Goal: Find specific page/section: Find specific page/section

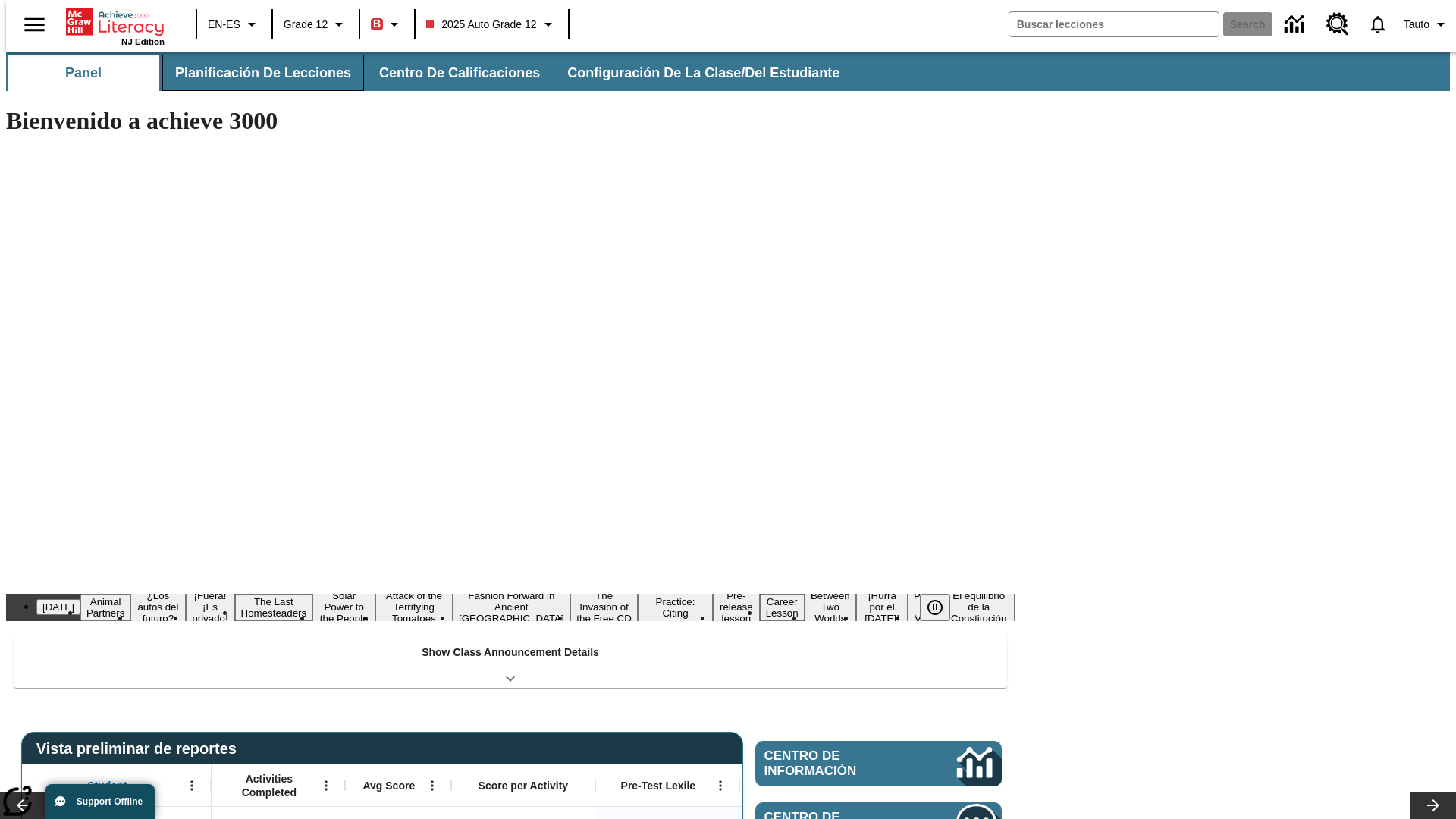
click at [254, 73] on button "Planificación de lecciones" at bounding box center [263, 73] width 202 height 37
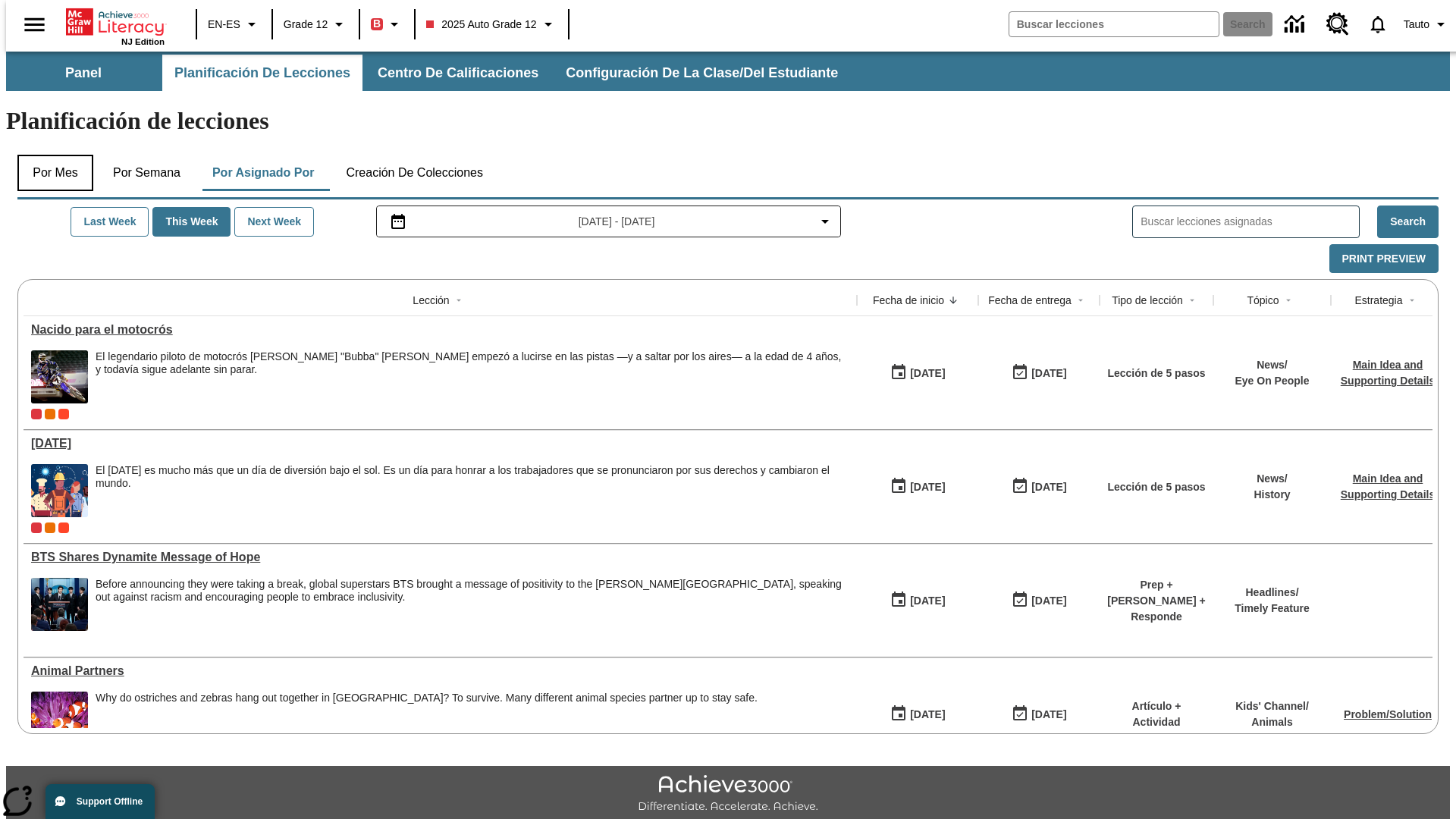
click at [49, 154] on button "Por mes" at bounding box center [55, 172] width 76 height 37
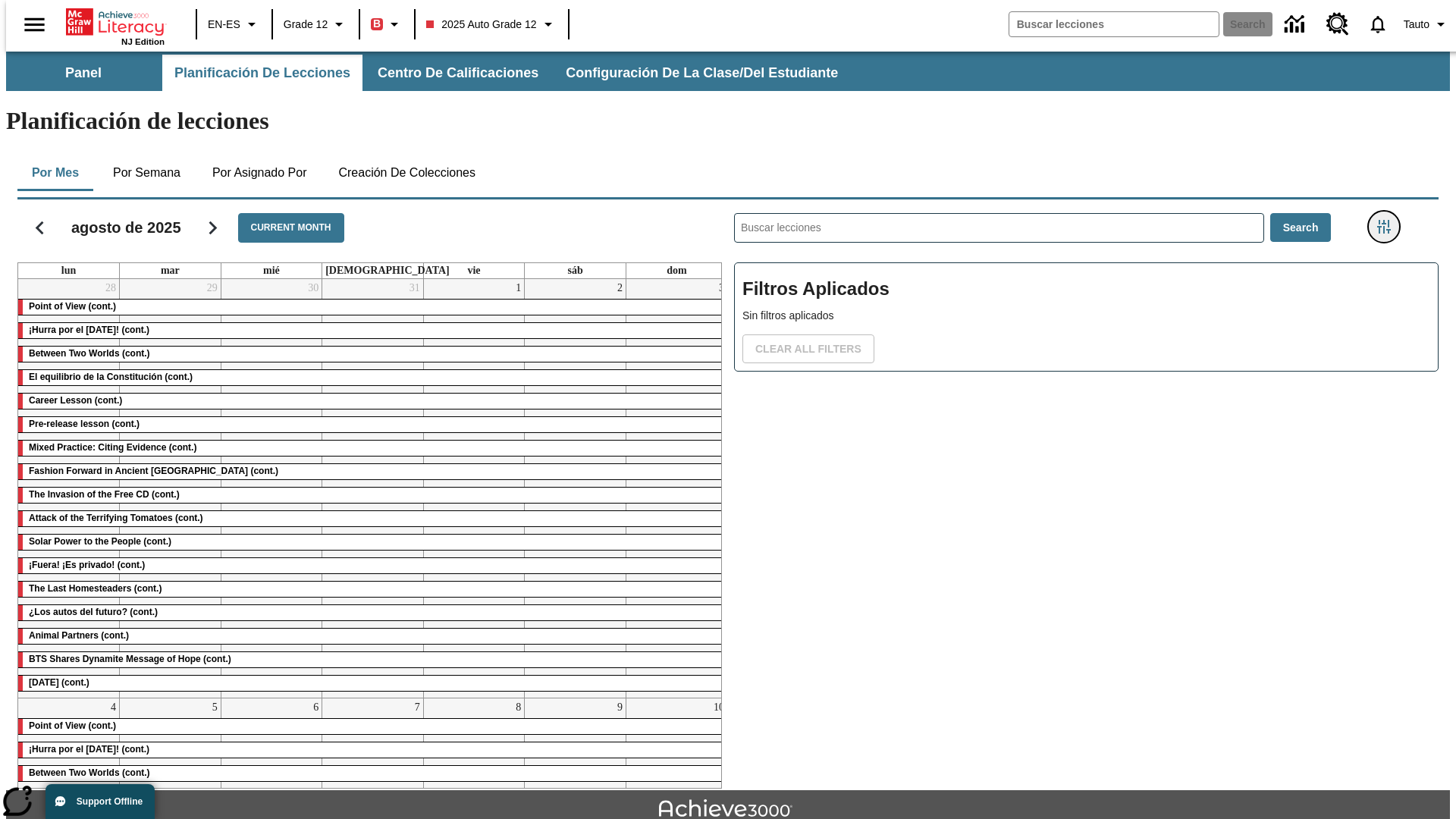
click at [1389, 220] on icon "Menú lateral de filtros" at bounding box center [1384, 227] width 14 height 14
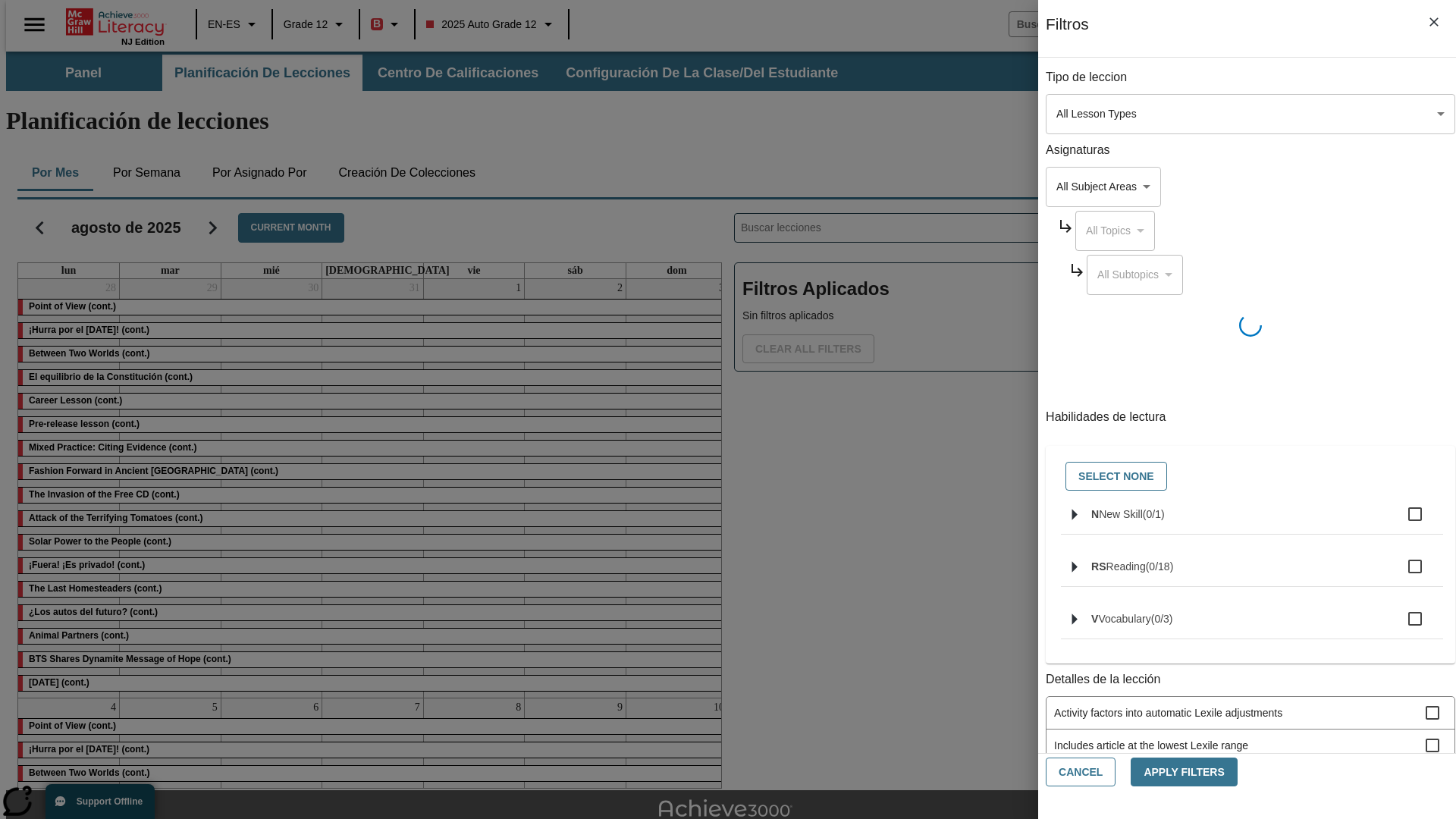
click at [1093, 114] on body "Saltar al contenido principal NJ Edition EN-ES Grade 12 B 2025 Auto Grade 12 Se…" at bounding box center [728, 470] width 1444 height 837
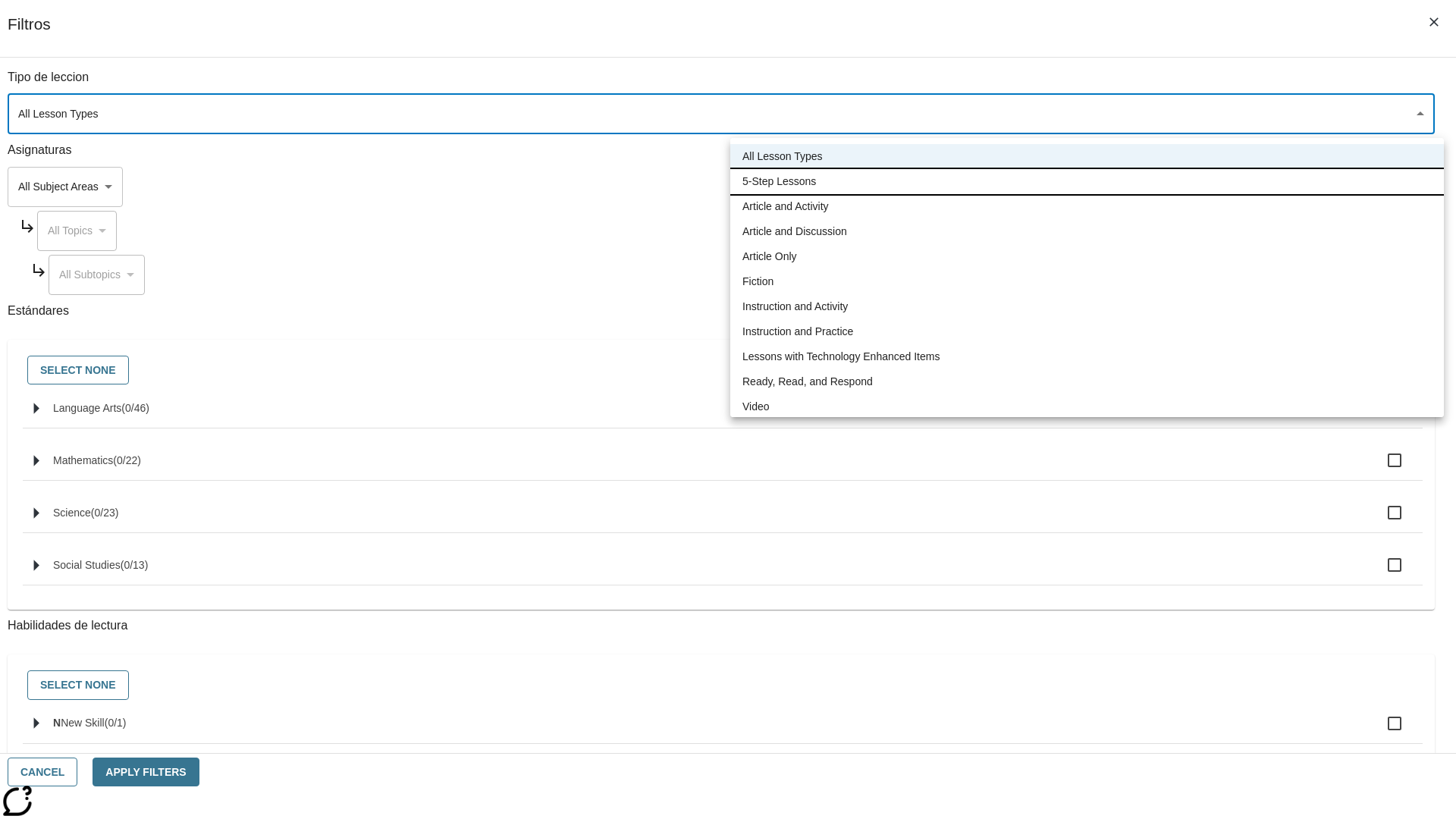
click at [1087, 181] on li "5-Step Lessons" at bounding box center [1087, 182] width 714 height 25
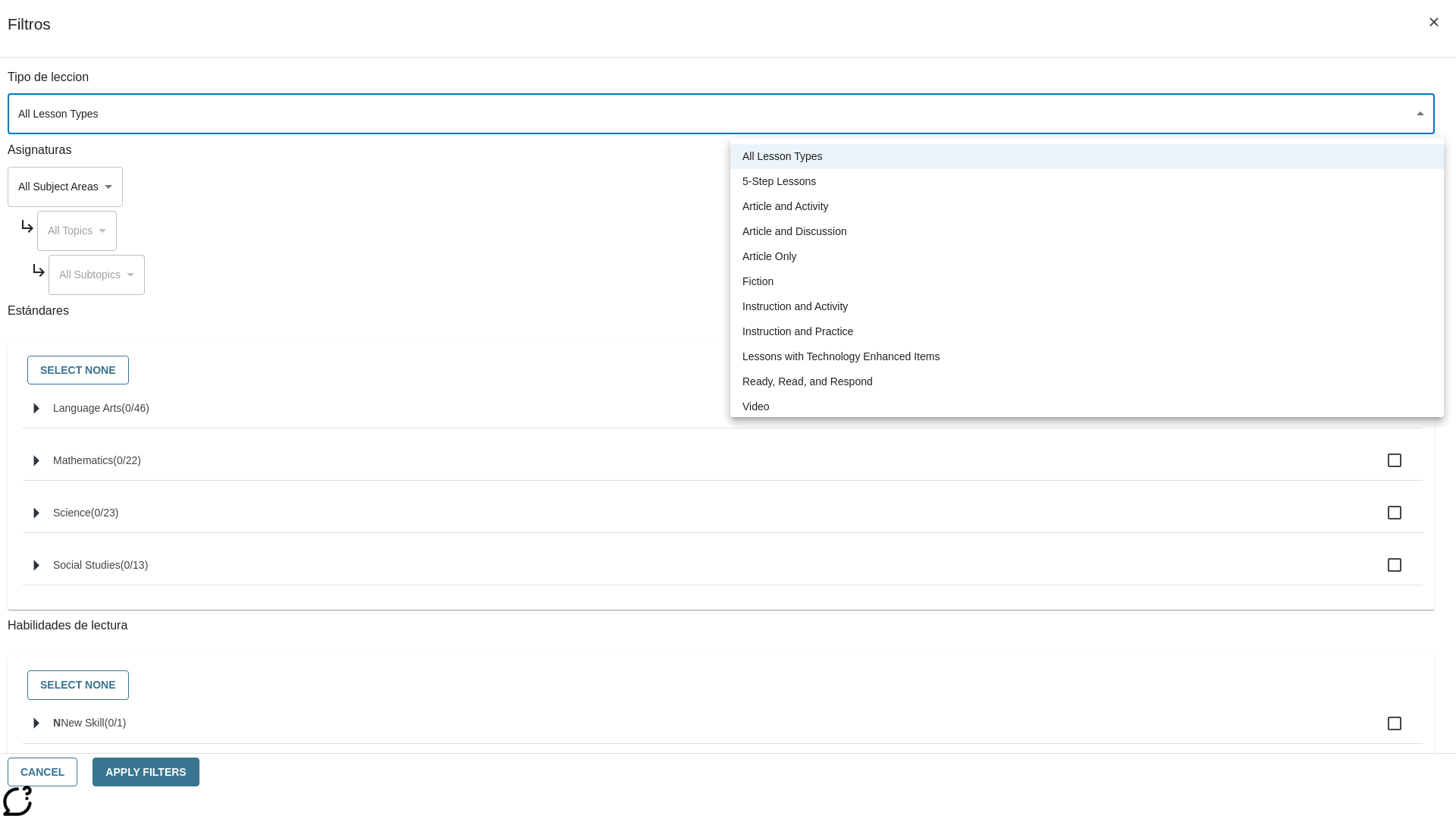
type input "1"
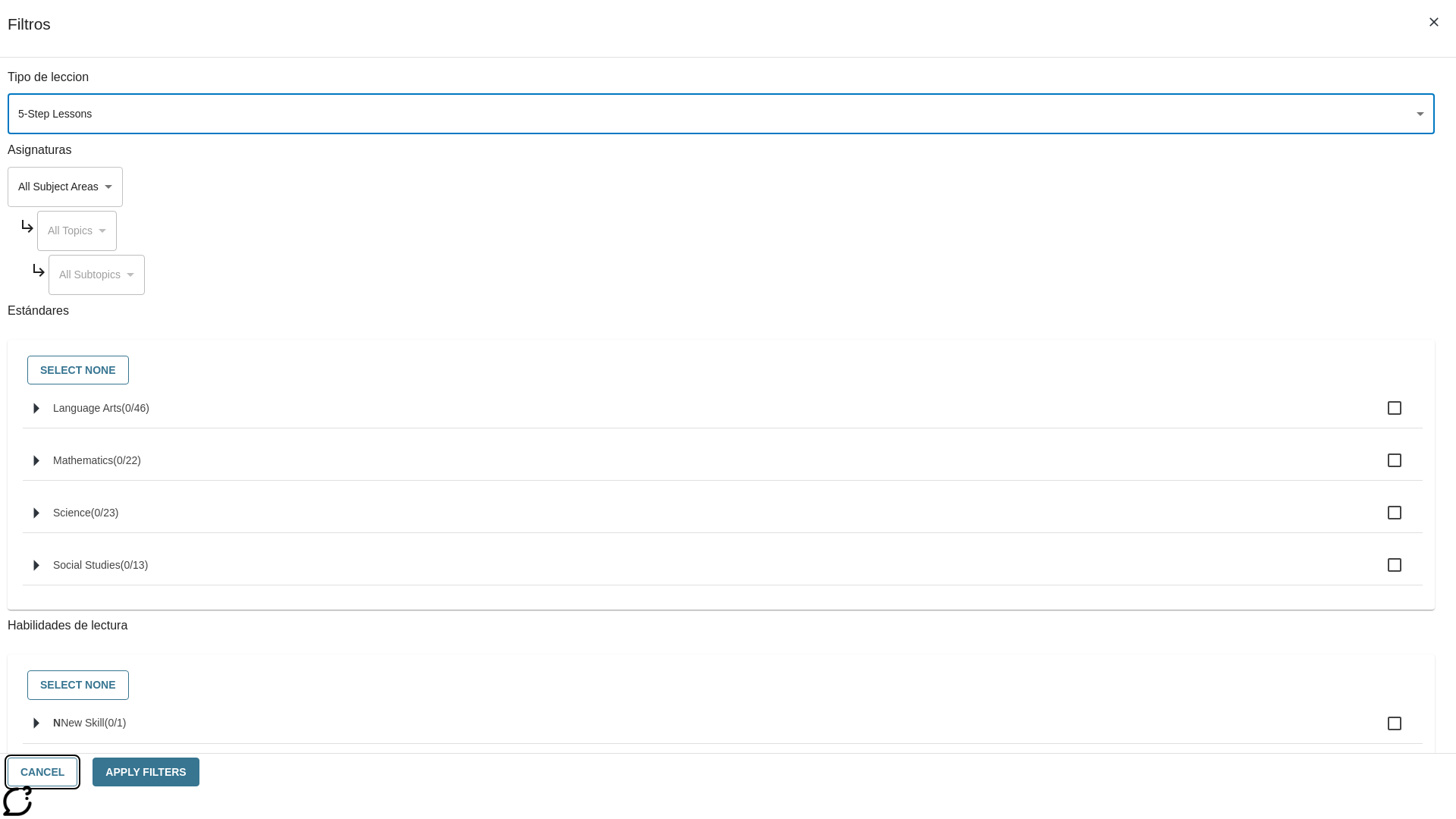
click at [77, 772] on button "Cancel" at bounding box center [42, 773] width 69 height 30
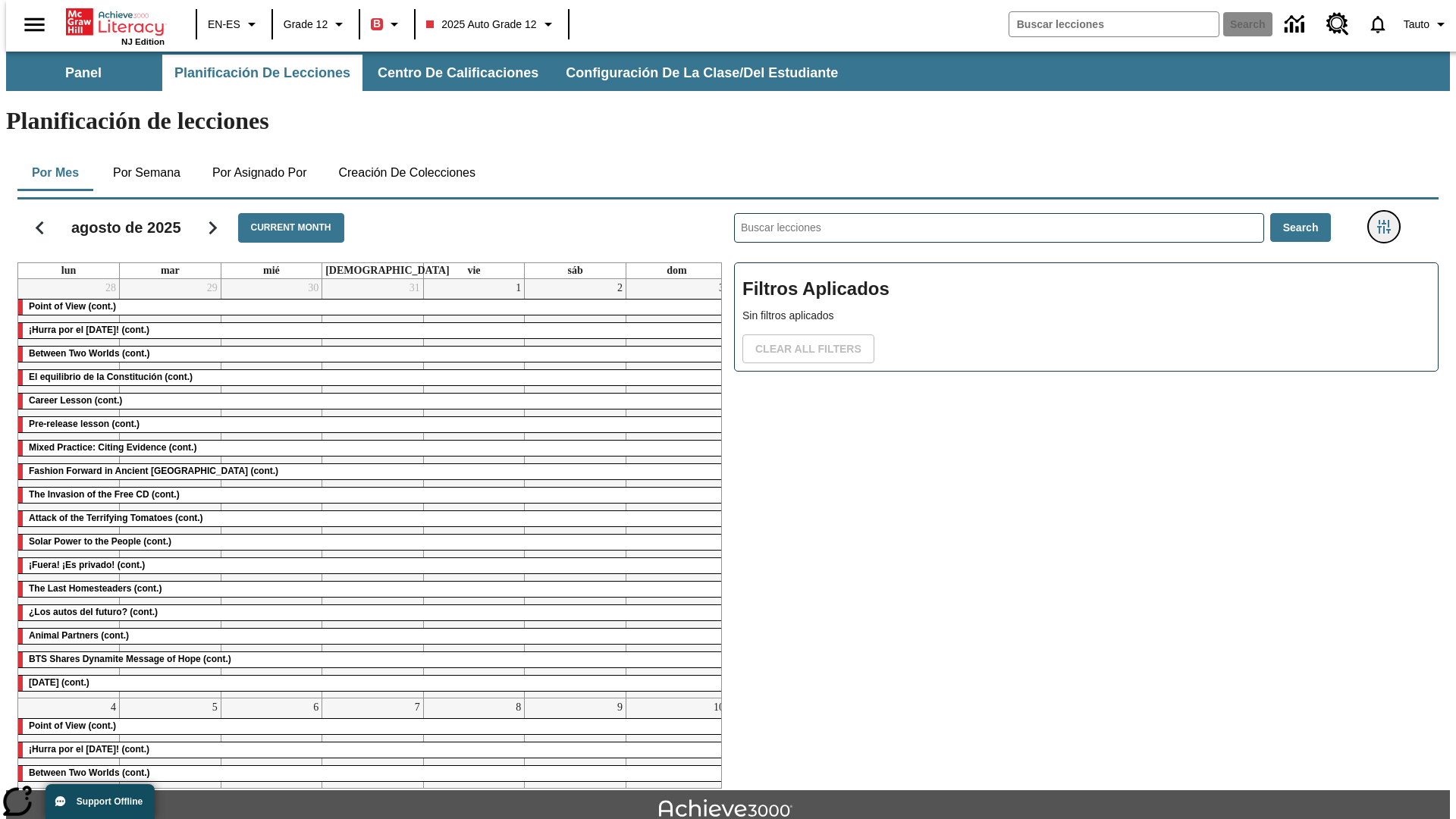
click at [1389, 220] on icon "Menú lateral de filtros" at bounding box center [1384, 227] width 14 height 14
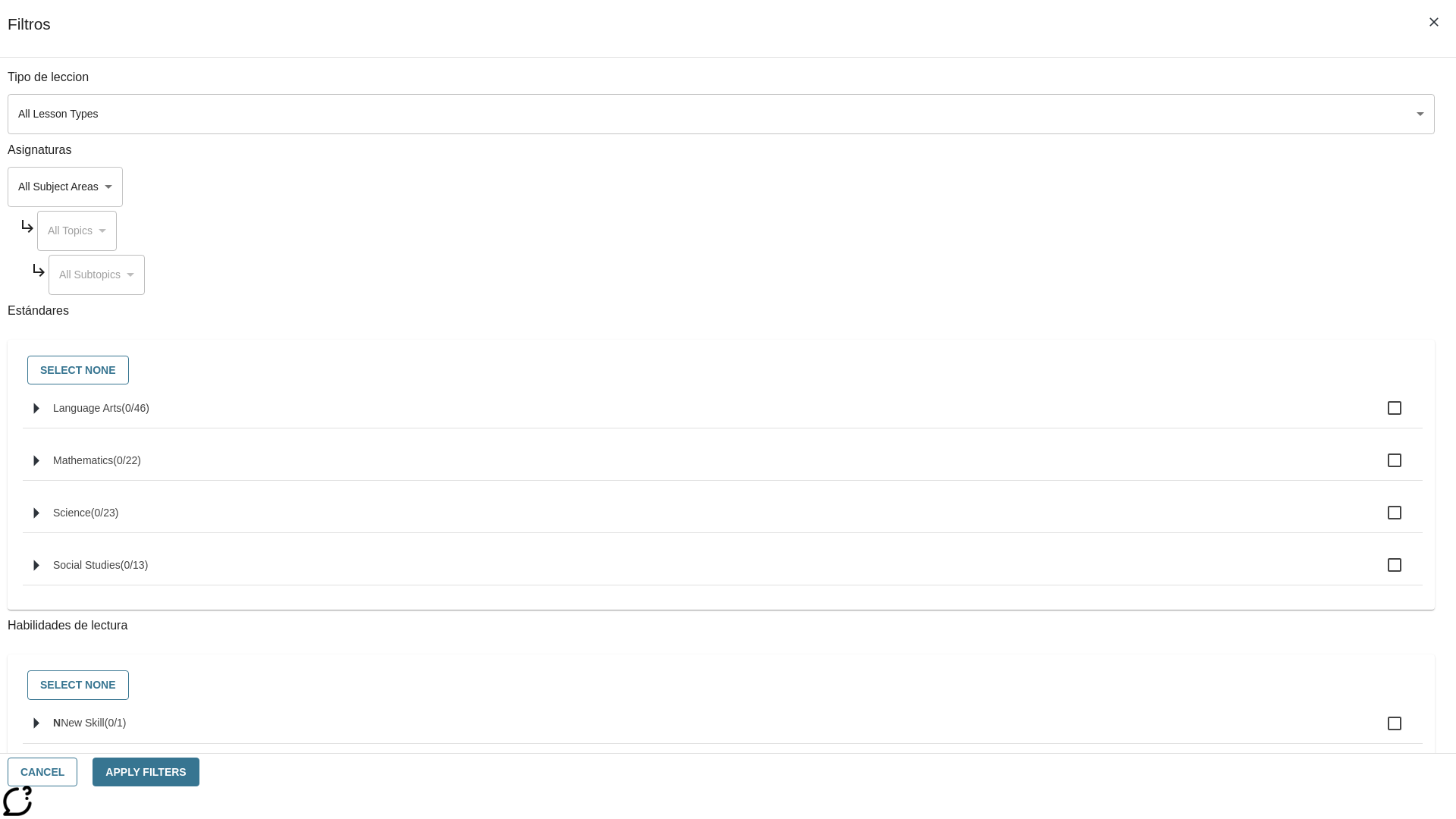
click at [1093, 114] on body "Saltar al contenido principal NJ Edition EN-ES Grade 12 B 2025 Auto Grade 12 Se…" at bounding box center [728, 470] width 1444 height 837
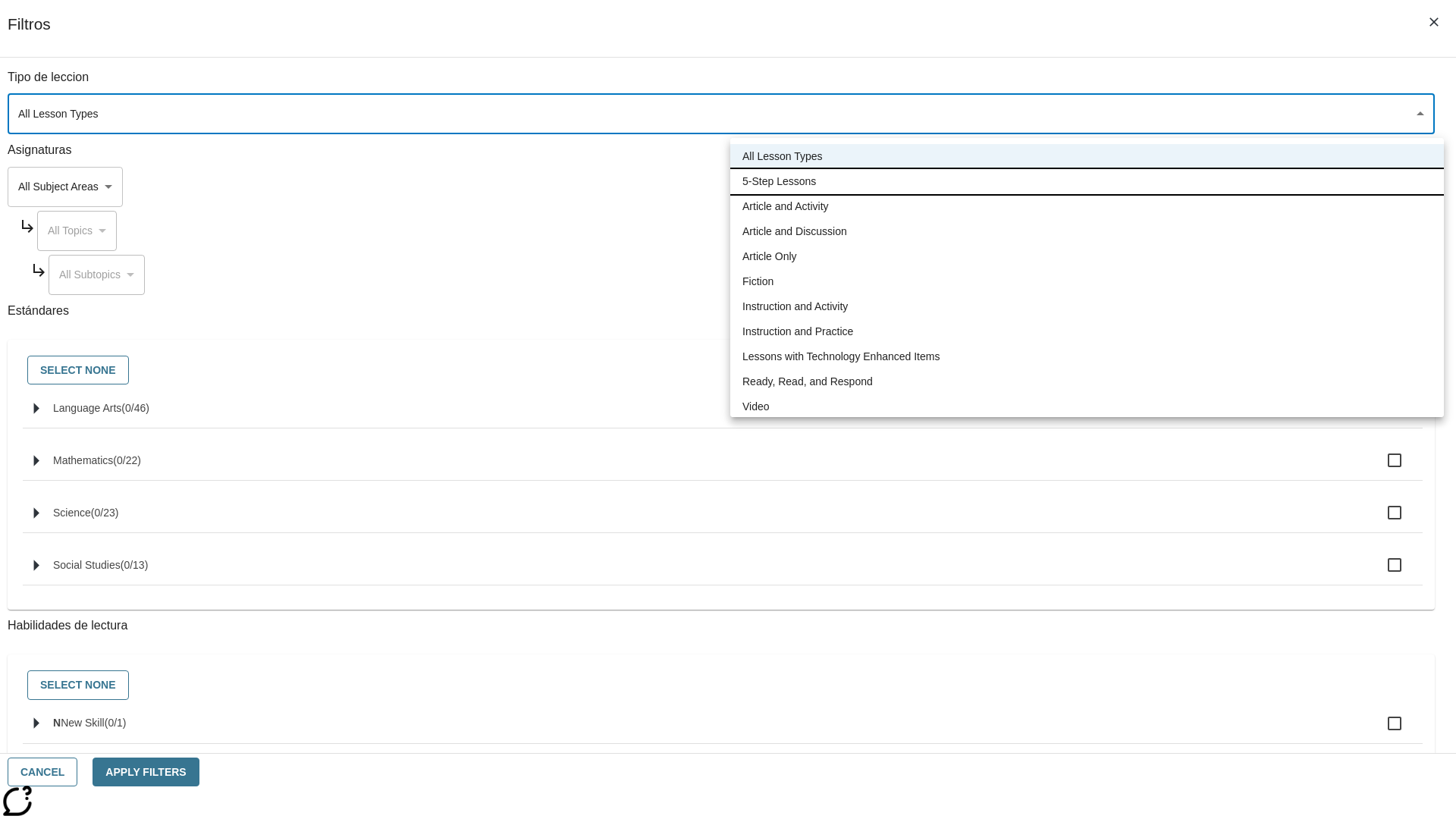
click at [1087, 181] on li "5-Step Lessons" at bounding box center [1087, 182] width 714 height 25
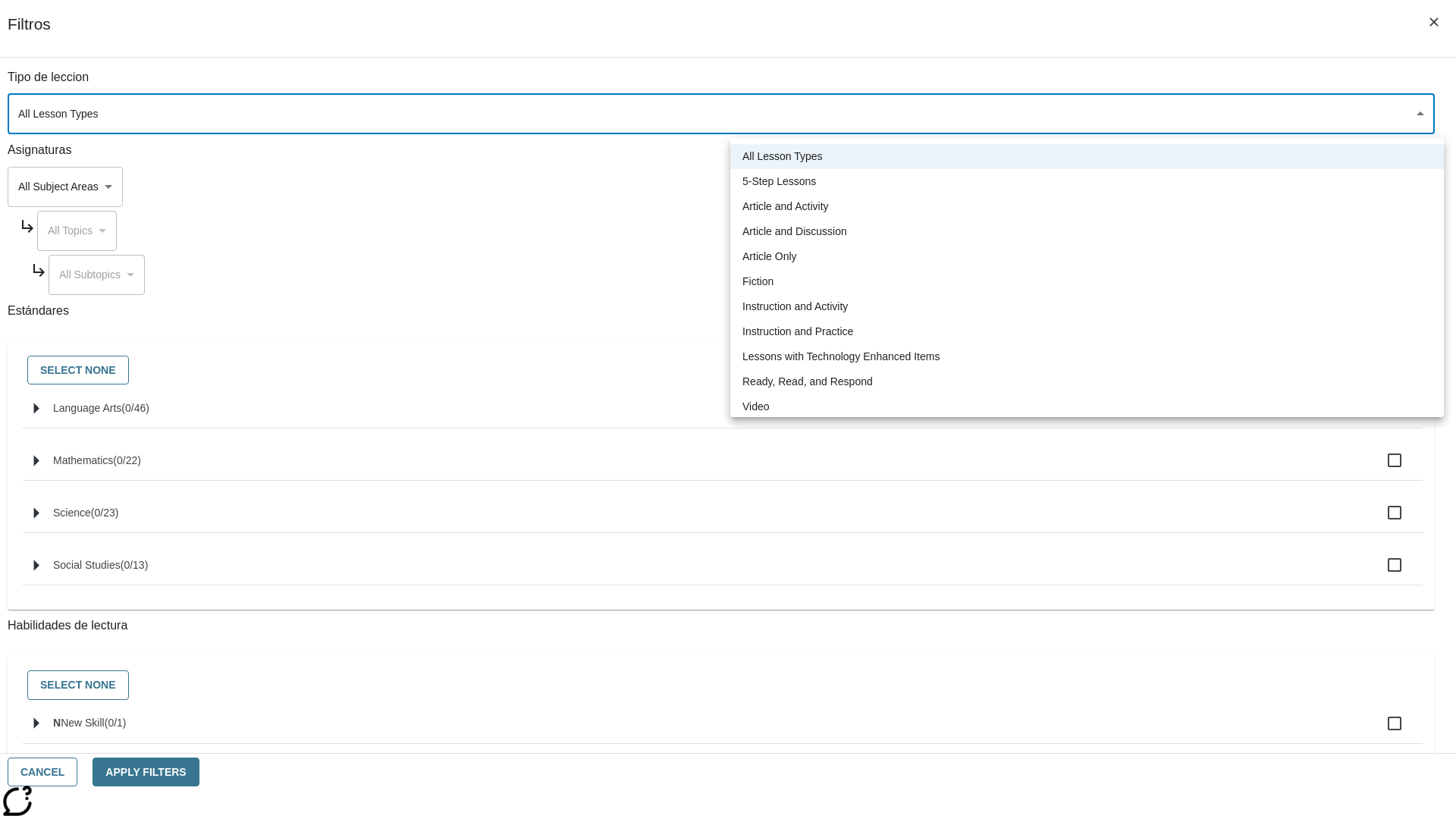
type input "1"
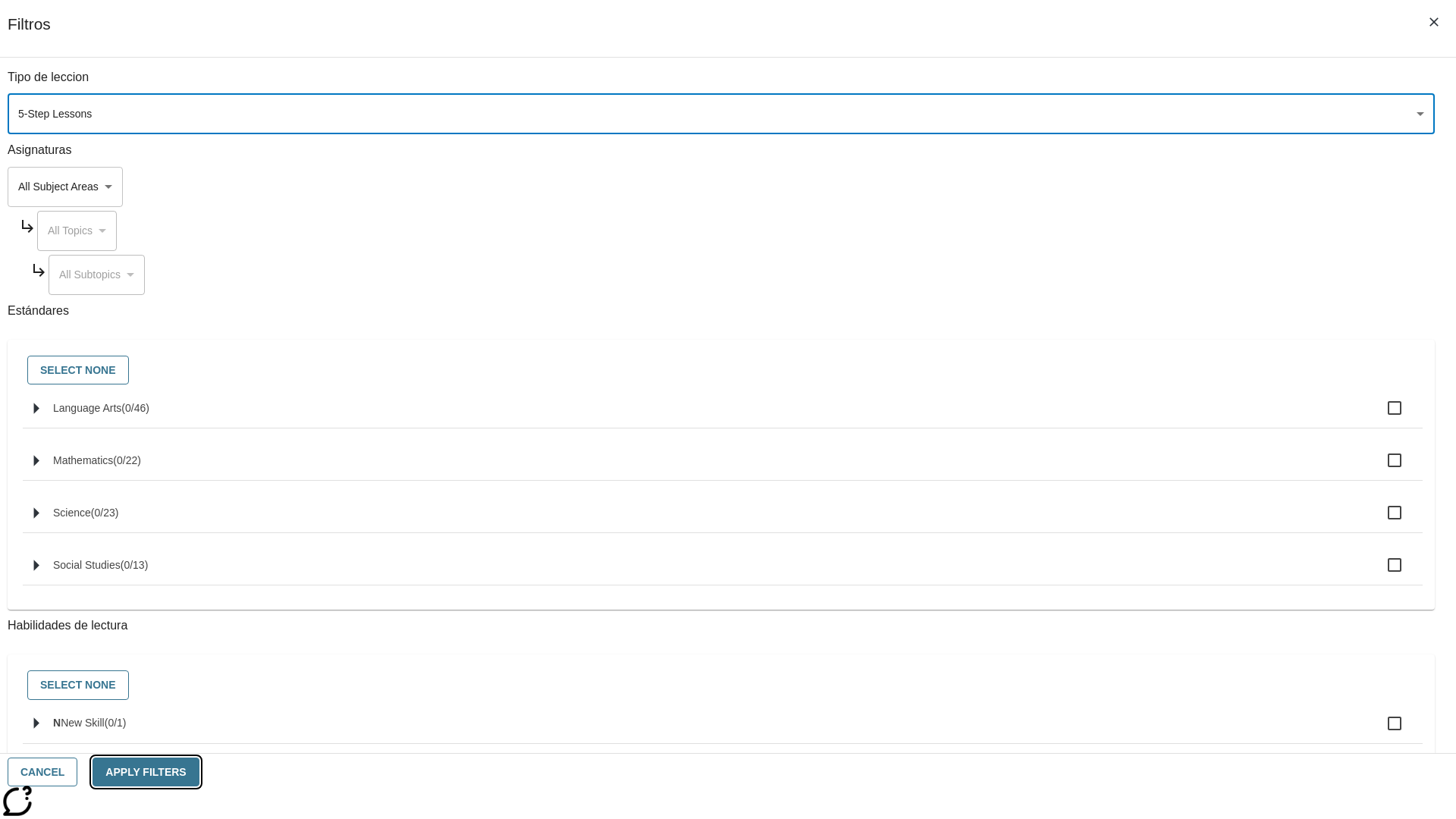
click at [199, 772] on button "Apply Filters" at bounding box center [146, 773] width 106 height 30
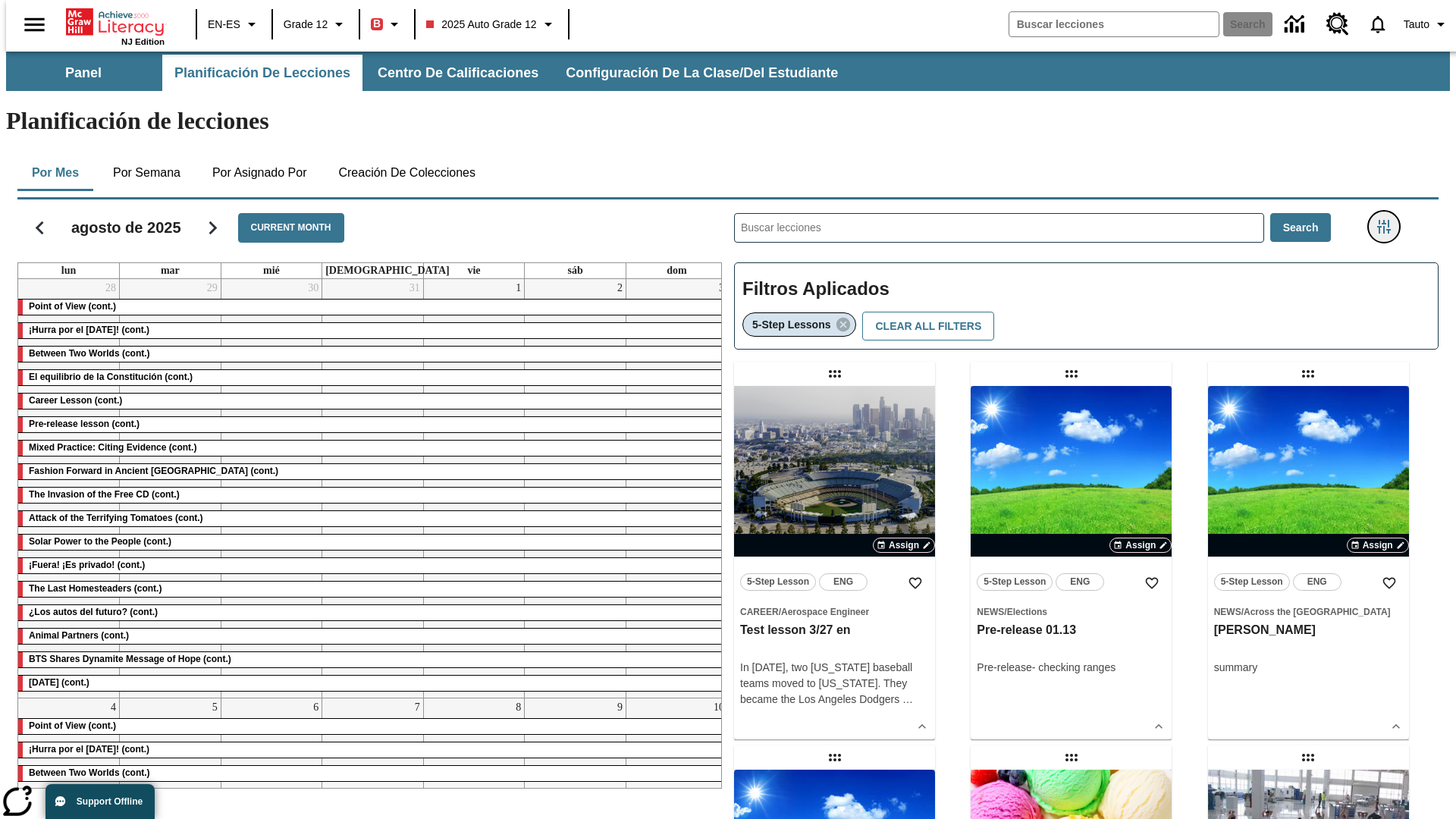
click at [1389, 220] on icon "Menú lateral de filtros" at bounding box center [1384, 227] width 14 height 14
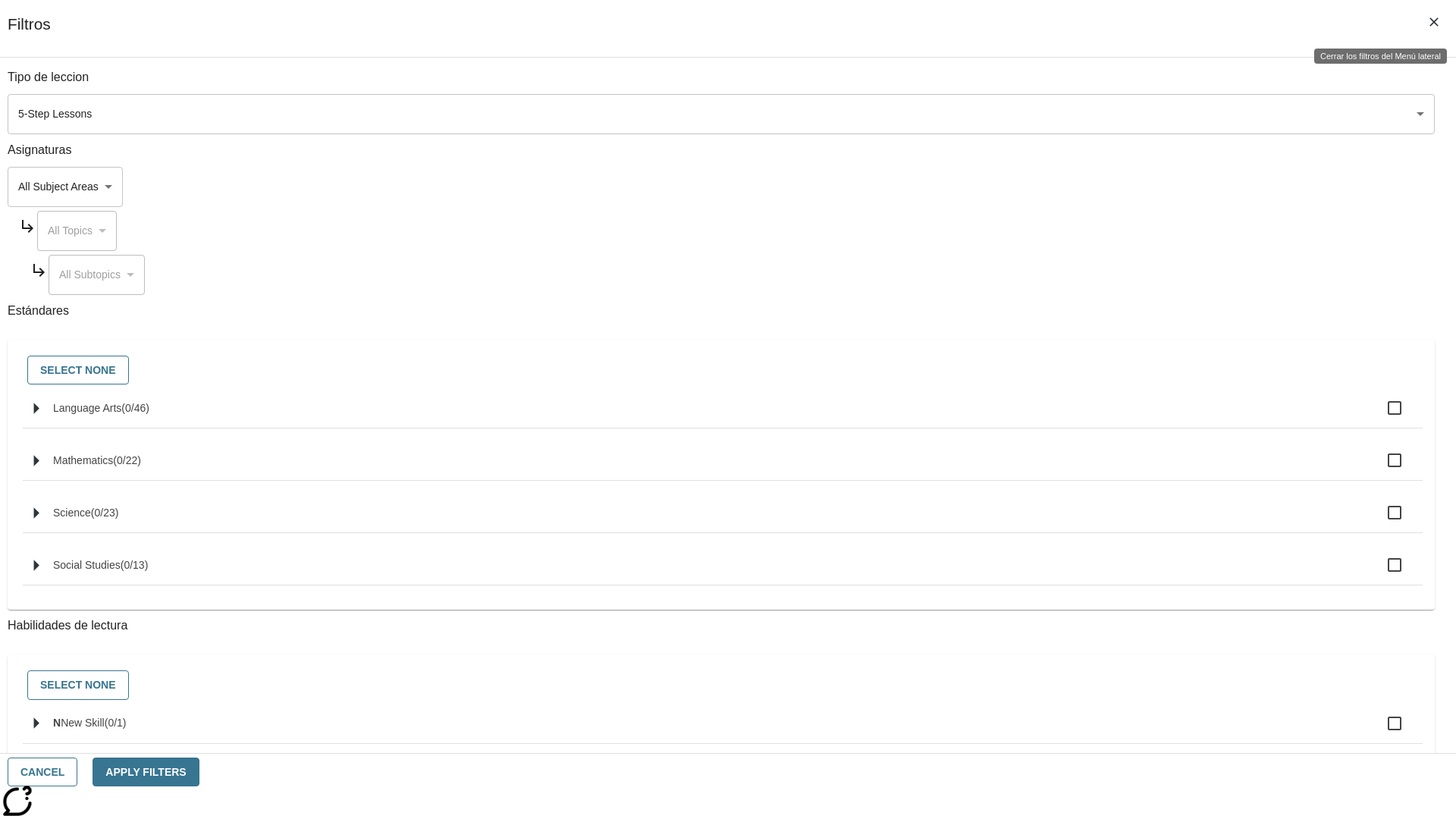
click at [1434, 22] on icon "Cerrar los filtros del Menú lateral" at bounding box center [1434, 22] width 9 height 9
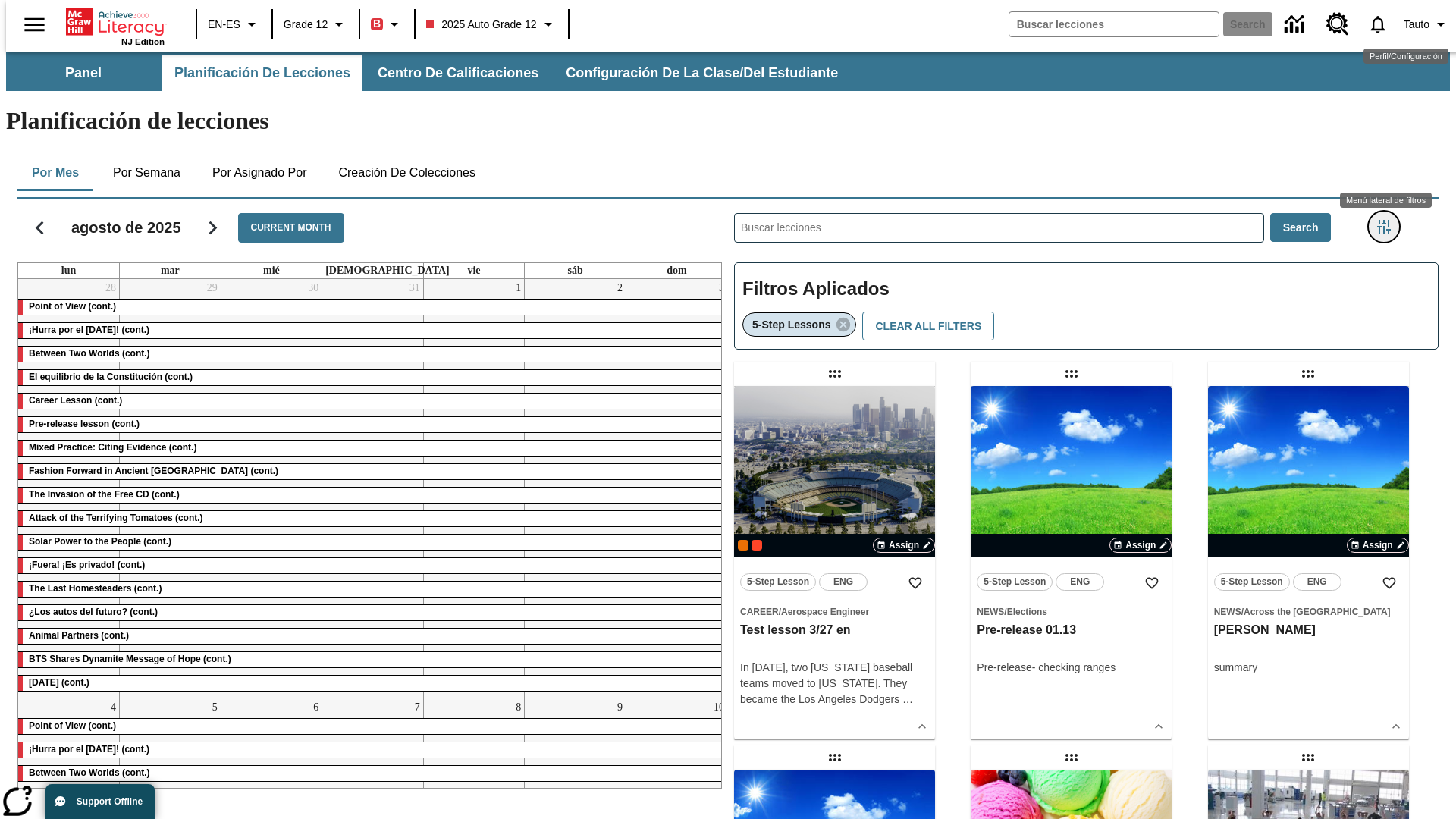
click at [1389, 220] on icon "Menú lateral de filtros" at bounding box center [1384, 227] width 14 height 14
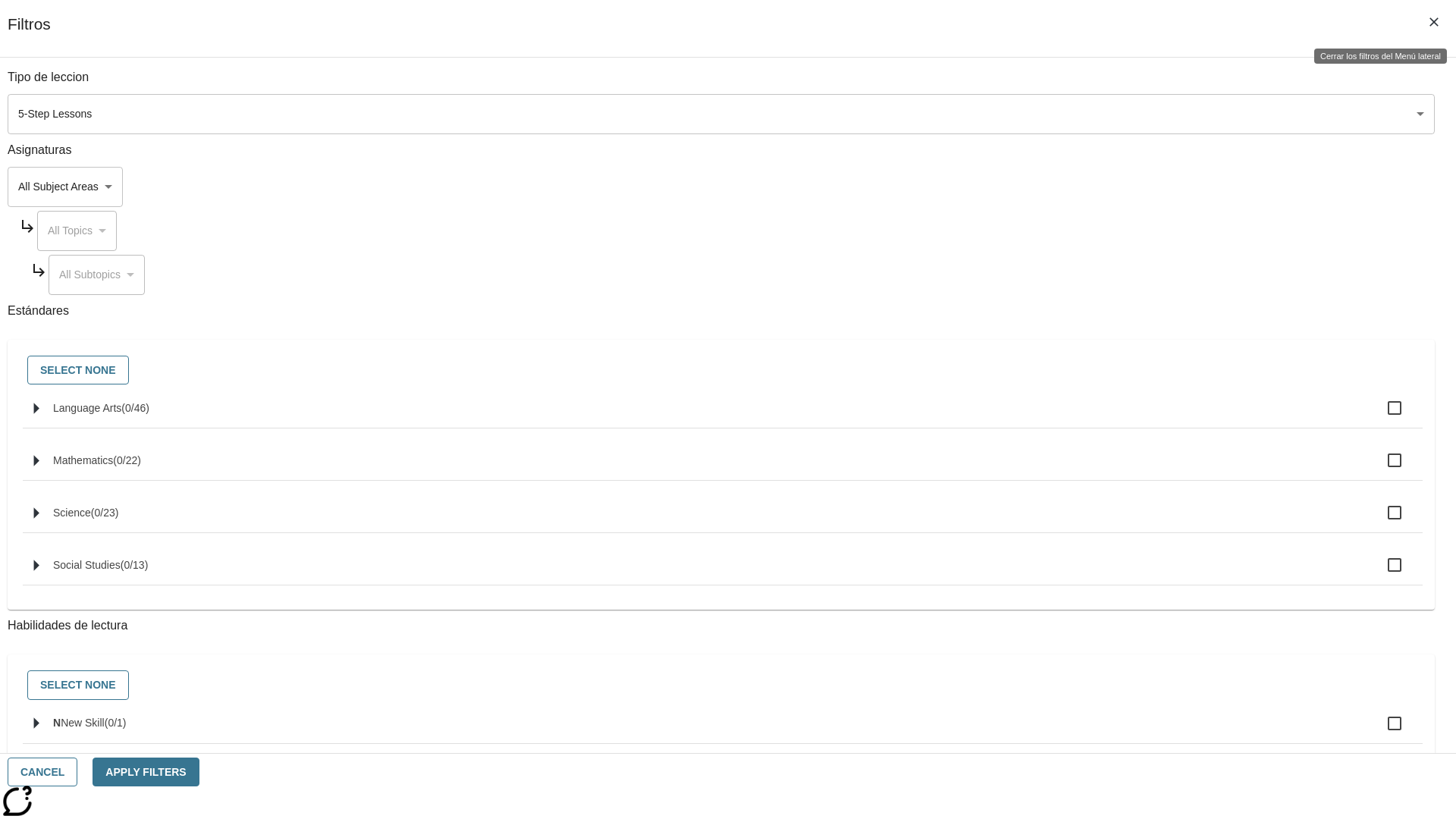
click at [1434, 22] on icon "Cerrar los filtros del Menú lateral" at bounding box center [1434, 22] width 9 height 9
click at [1389, 220] on icon "Menú lateral de filtros" at bounding box center [1384, 227] width 14 height 14
